Goal: Find specific page/section: Find specific page/section

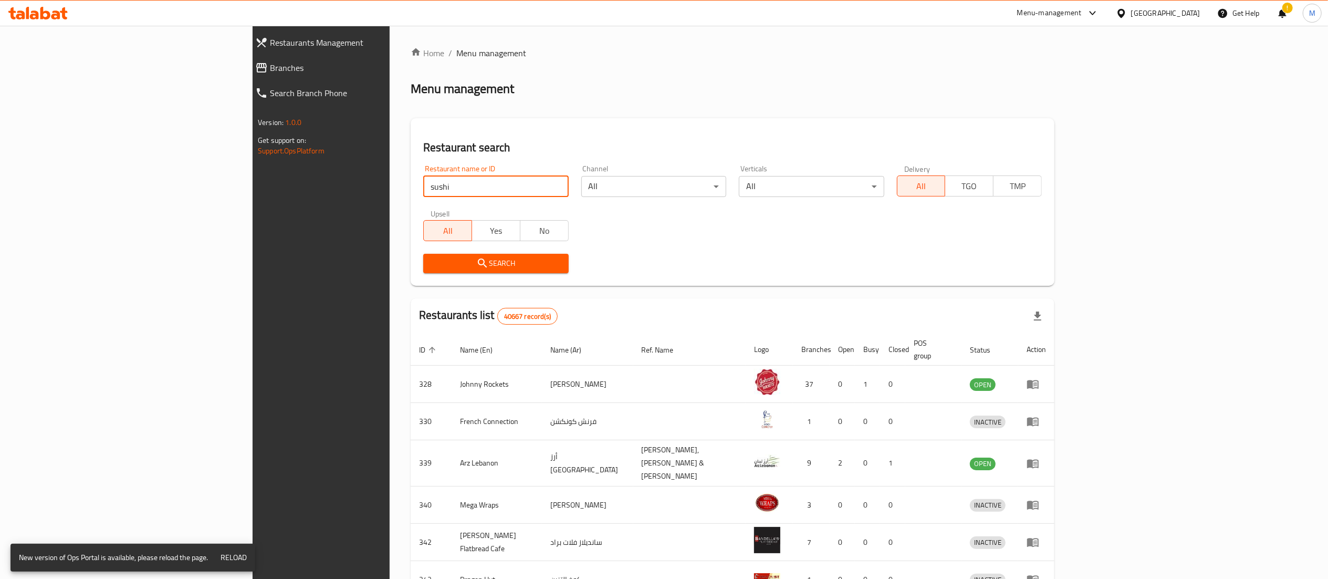
type input "SUSHI BUZZ"
click button "Search" at bounding box center [495, 263] width 145 height 19
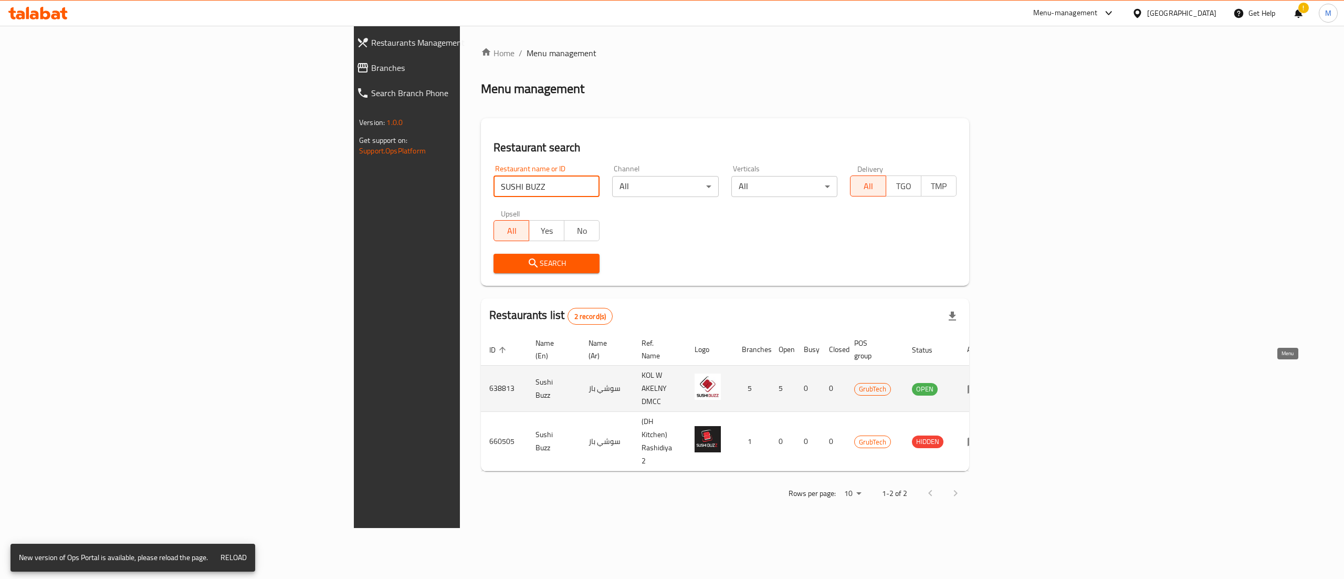
click at [979, 384] on icon "enhanced table" at bounding box center [974, 388] width 12 height 9
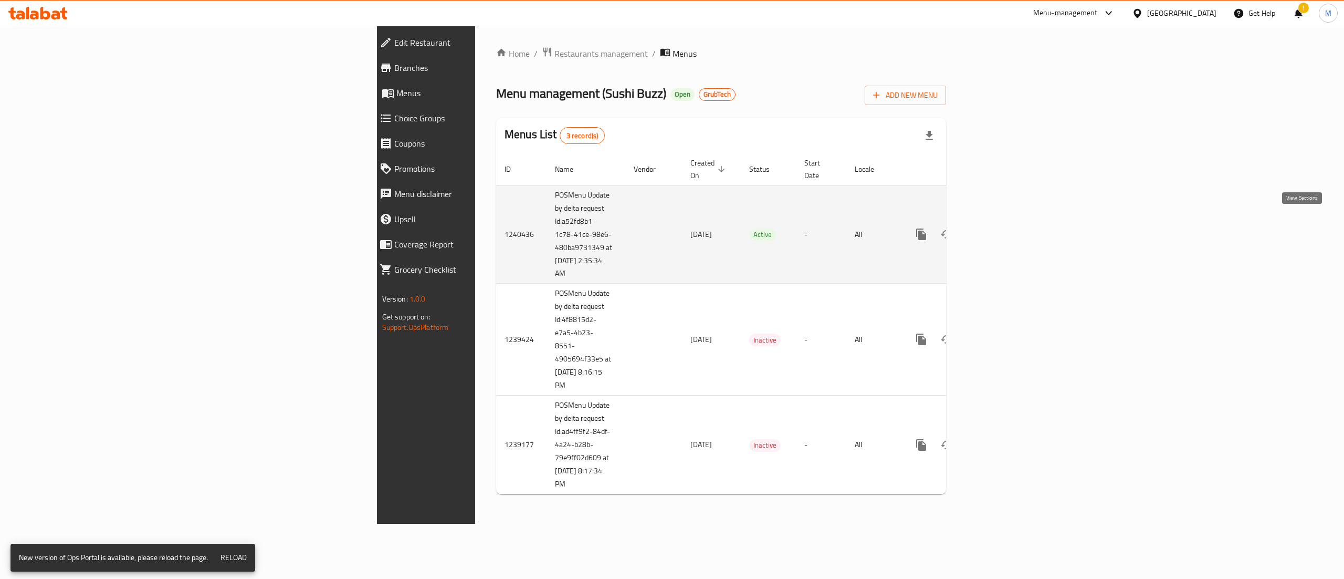
click at [1010, 232] on link "enhanced table" at bounding box center [997, 234] width 25 height 25
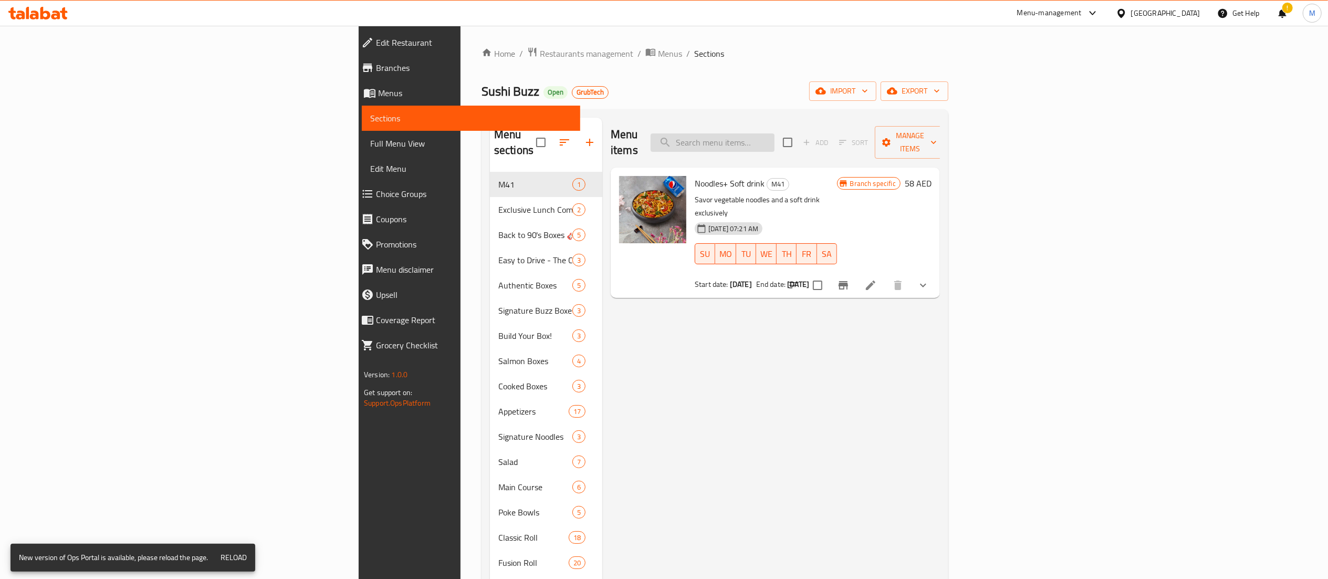
click at [775, 133] on input "search" at bounding box center [713, 142] width 124 height 18
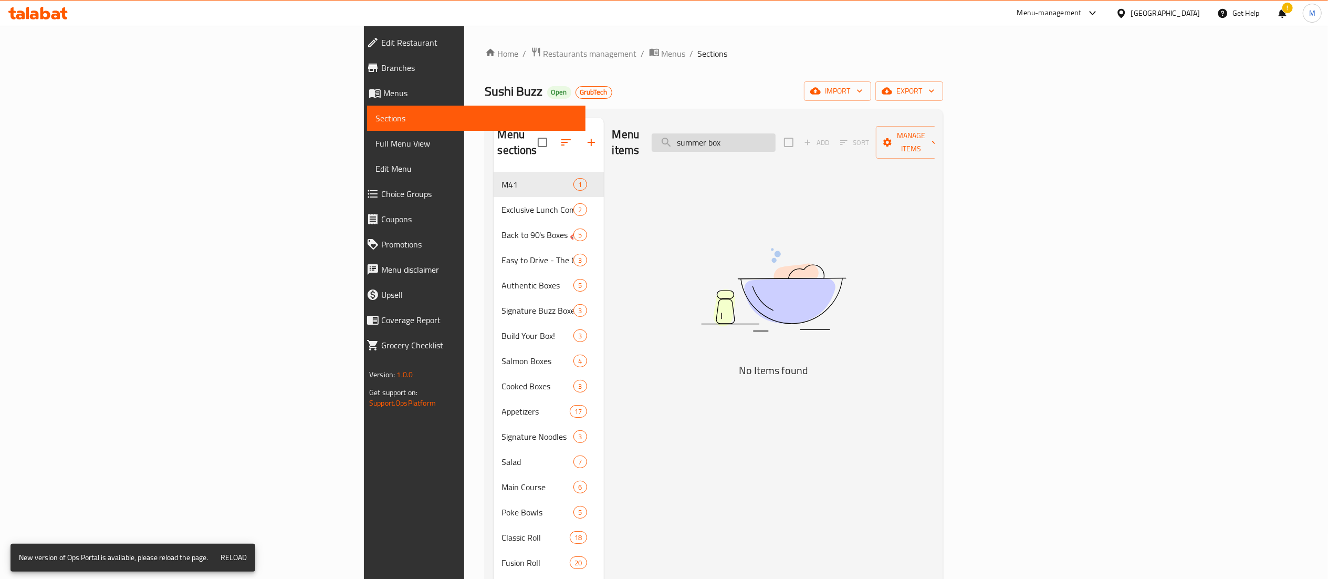
click at [776, 133] on input "summer box" at bounding box center [714, 142] width 124 height 18
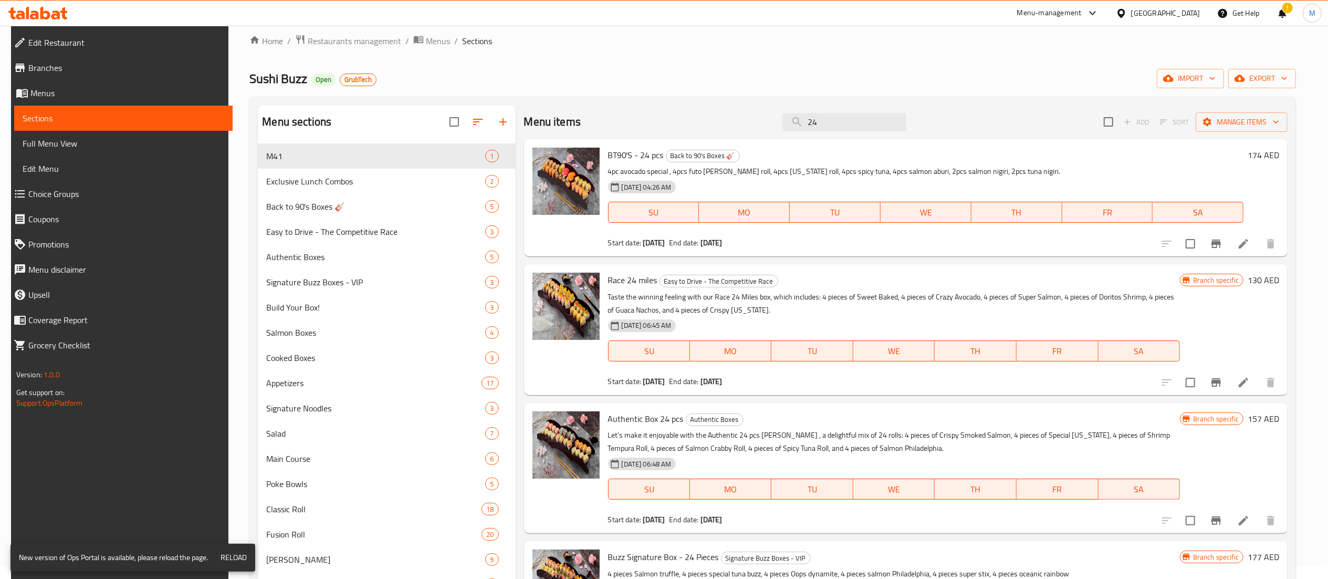
scroll to position [6, 0]
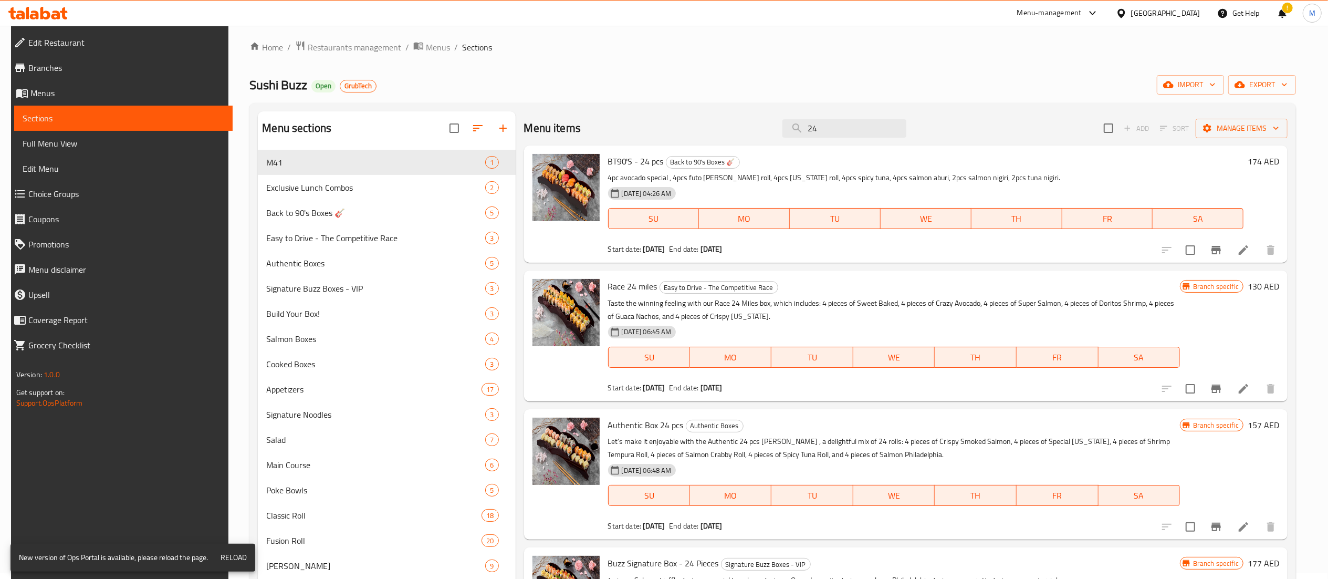
type input "24"
